Goal: Task Accomplishment & Management: Complete application form

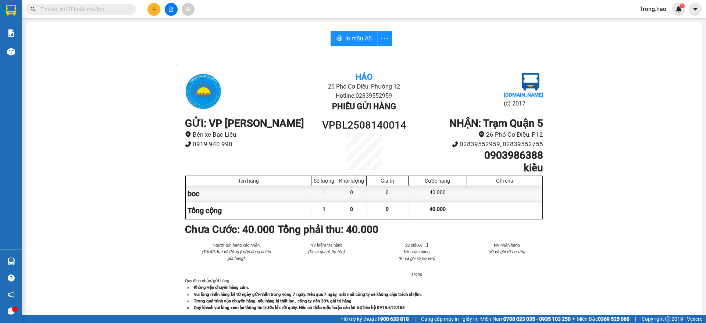
click at [153, 11] on icon "plus" at bounding box center [153, 9] width 5 height 5
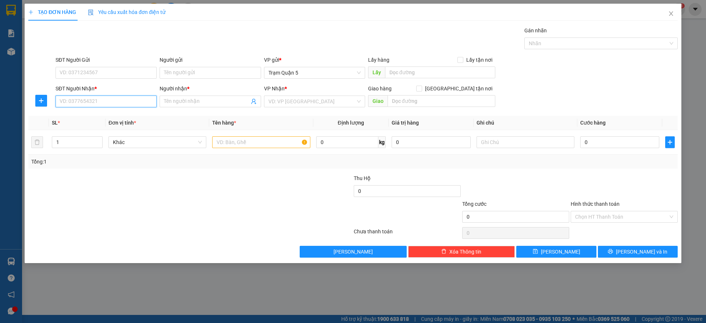
click at [121, 101] on input "SĐT Người Nhận *" at bounding box center [106, 102] width 101 height 12
click at [120, 100] on input "SĐT Người Nhận *" at bounding box center [106, 102] width 101 height 12
type input "0909983879"
click at [82, 114] on div "0909983879 - tú" at bounding box center [106, 116] width 92 height 8
type input "tú"
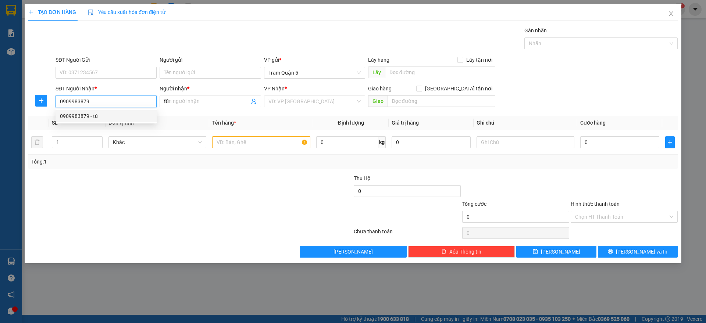
type input "60.000"
type input "0909983879"
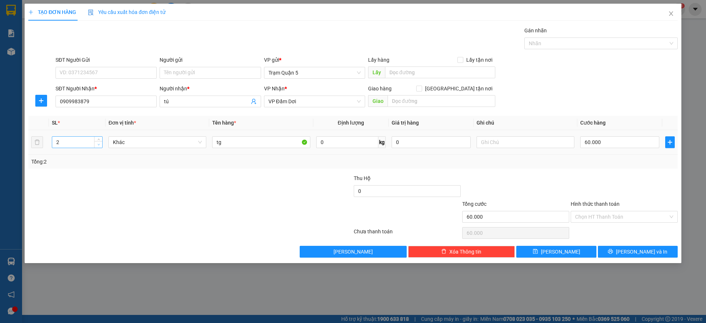
type input "1"
click at [97, 146] on span "down" at bounding box center [98, 145] width 4 height 4
click at [610, 146] on input "60.000" at bounding box center [619, 142] width 79 height 12
type input "0"
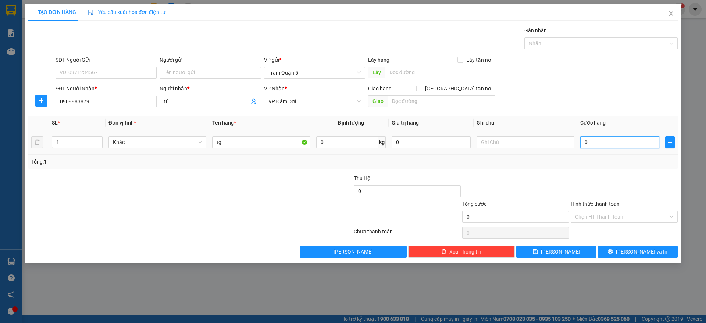
type input "0"
type input "4"
type input "004"
type input "40"
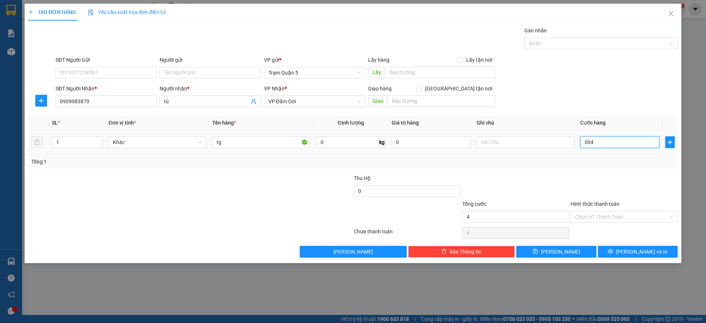
type input "40"
type input "0.040"
type input "40.000"
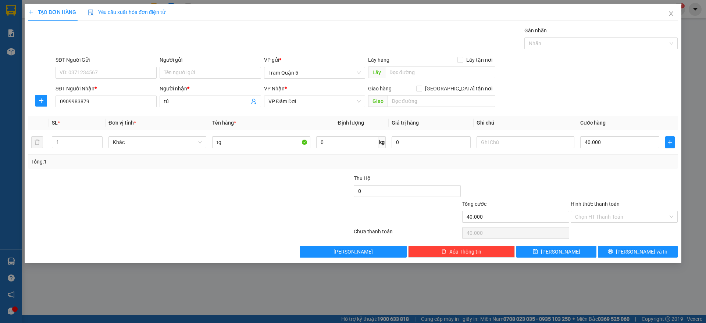
click at [601, 185] on div at bounding box center [624, 187] width 108 height 26
click at [575, 247] on button "[PERSON_NAME]" at bounding box center [556, 252] width 80 height 12
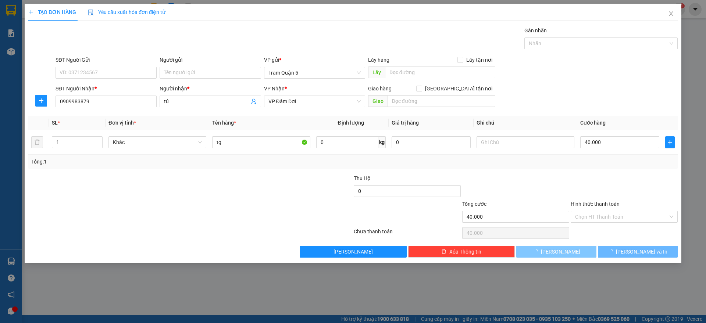
type input "0"
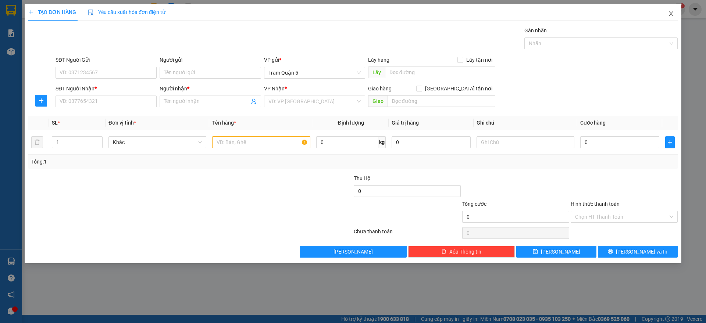
click at [670, 15] on icon "close" at bounding box center [671, 14] width 6 height 6
